Goal: Book appointment/travel/reservation

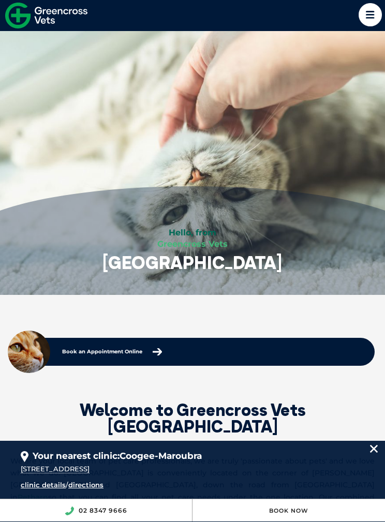
click at [370, 20] on icon at bounding box center [369, 14] width 23 height 23
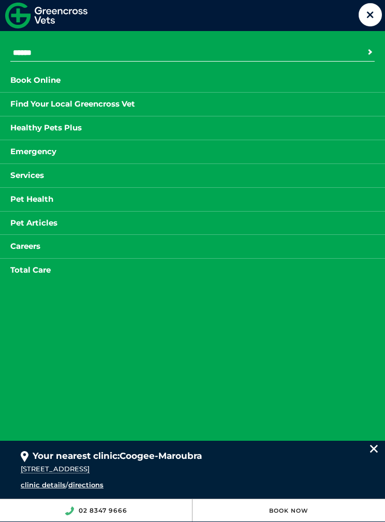
click at [19, 177] on link "Services" at bounding box center [27, 175] width 54 height 13
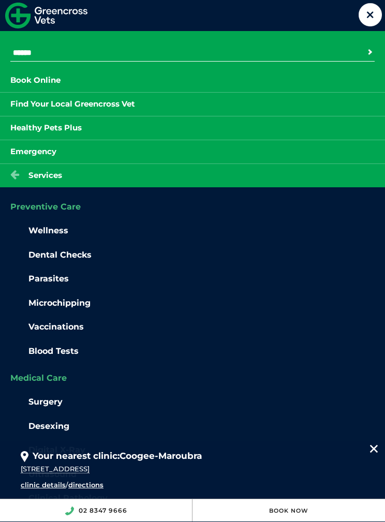
click at [27, 83] on link "Book Online" at bounding box center [35, 80] width 71 height 13
click at [359, 16] on icon at bounding box center [369, 14] width 23 height 23
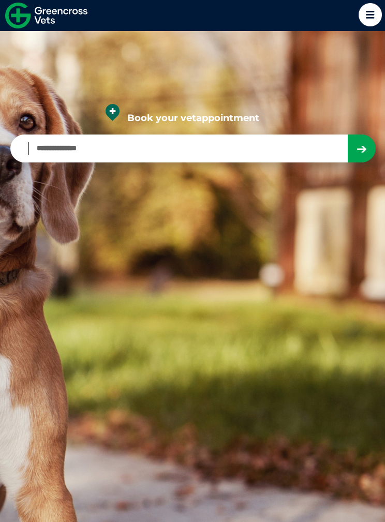
click at [359, 17] on icon at bounding box center [369, 14] width 23 height 23
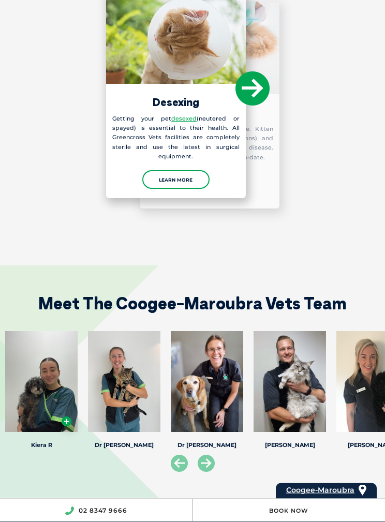
scroll to position [1508, 0]
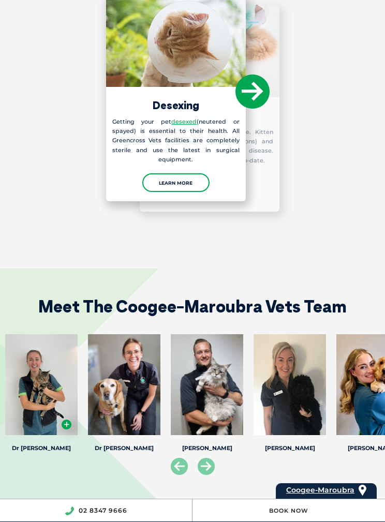
click at [205, 458] on icon at bounding box center [206, 466] width 17 height 17
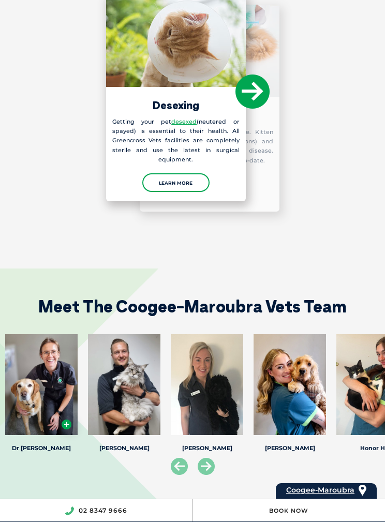
click at [206, 458] on icon at bounding box center [206, 466] width 17 height 17
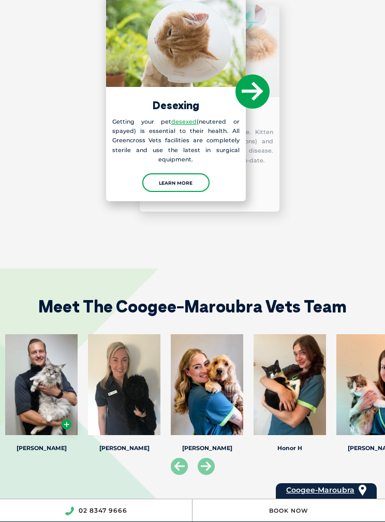
click at [201, 458] on icon at bounding box center [206, 466] width 17 height 17
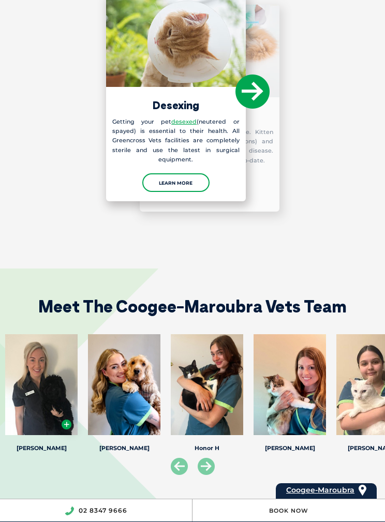
click at [202, 458] on icon at bounding box center [206, 466] width 17 height 17
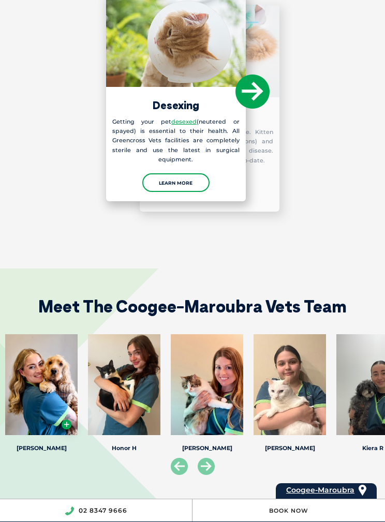
click at [207, 458] on icon at bounding box center [206, 466] width 17 height 17
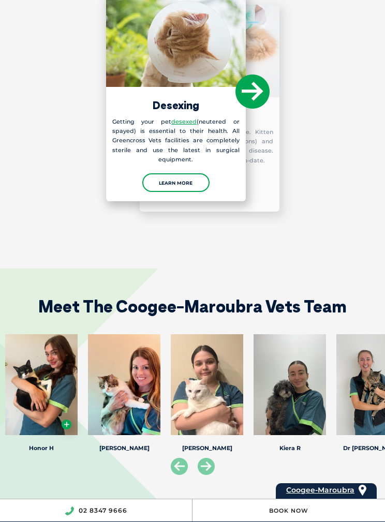
click at [207, 458] on icon at bounding box center [206, 466] width 17 height 17
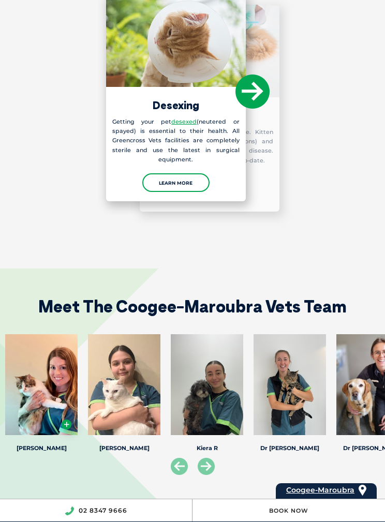
click at [206, 458] on icon at bounding box center [206, 466] width 17 height 17
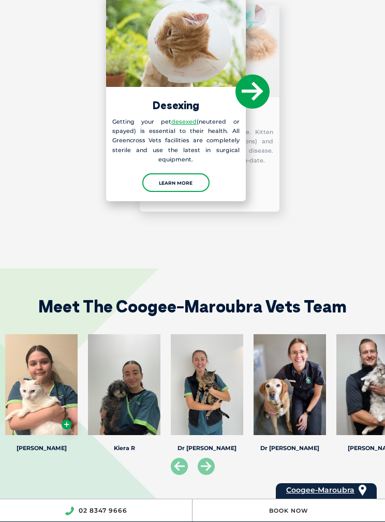
click at [203, 458] on icon at bounding box center [206, 466] width 17 height 17
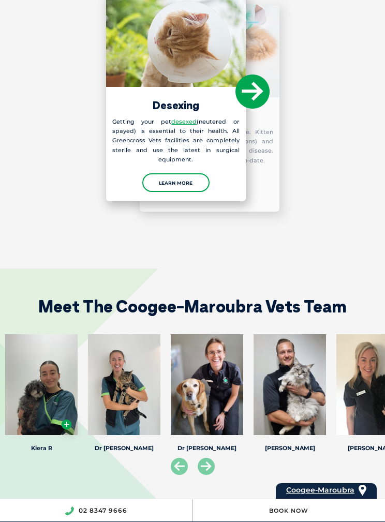
click at [205, 458] on icon at bounding box center [206, 466] width 17 height 17
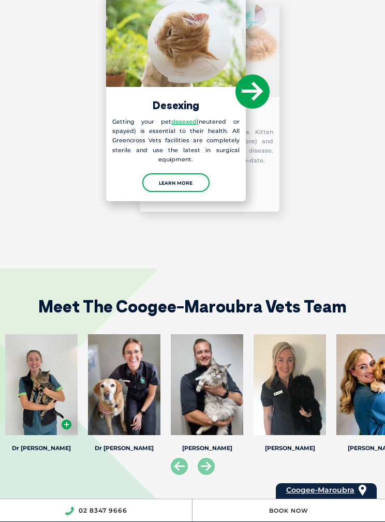
click at [204, 458] on icon at bounding box center [206, 466] width 17 height 17
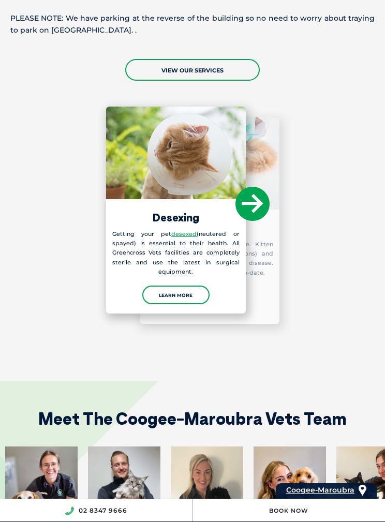
scroll to position [1388, 0]
